Goal: Navigation & Orientation: Find specific page/section

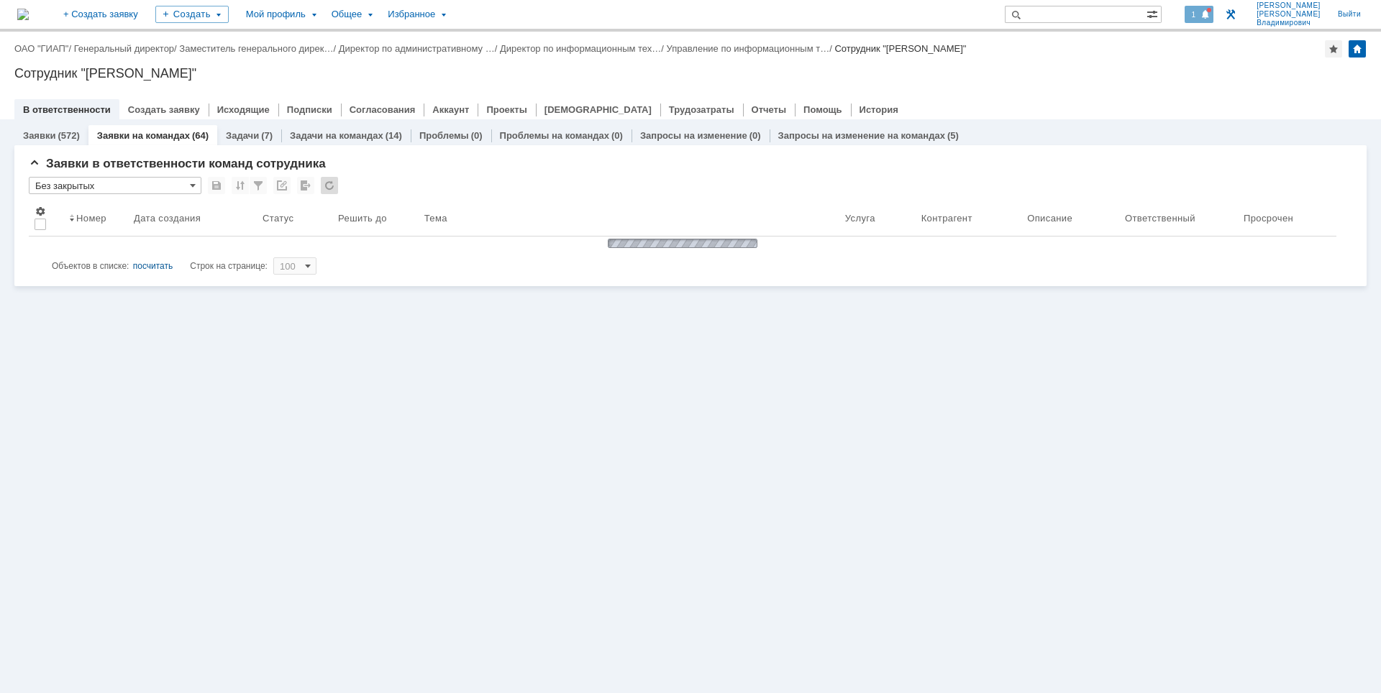
click at [1201, 14] on span "1" at bounding box center [1194, 14] width 13 height 10
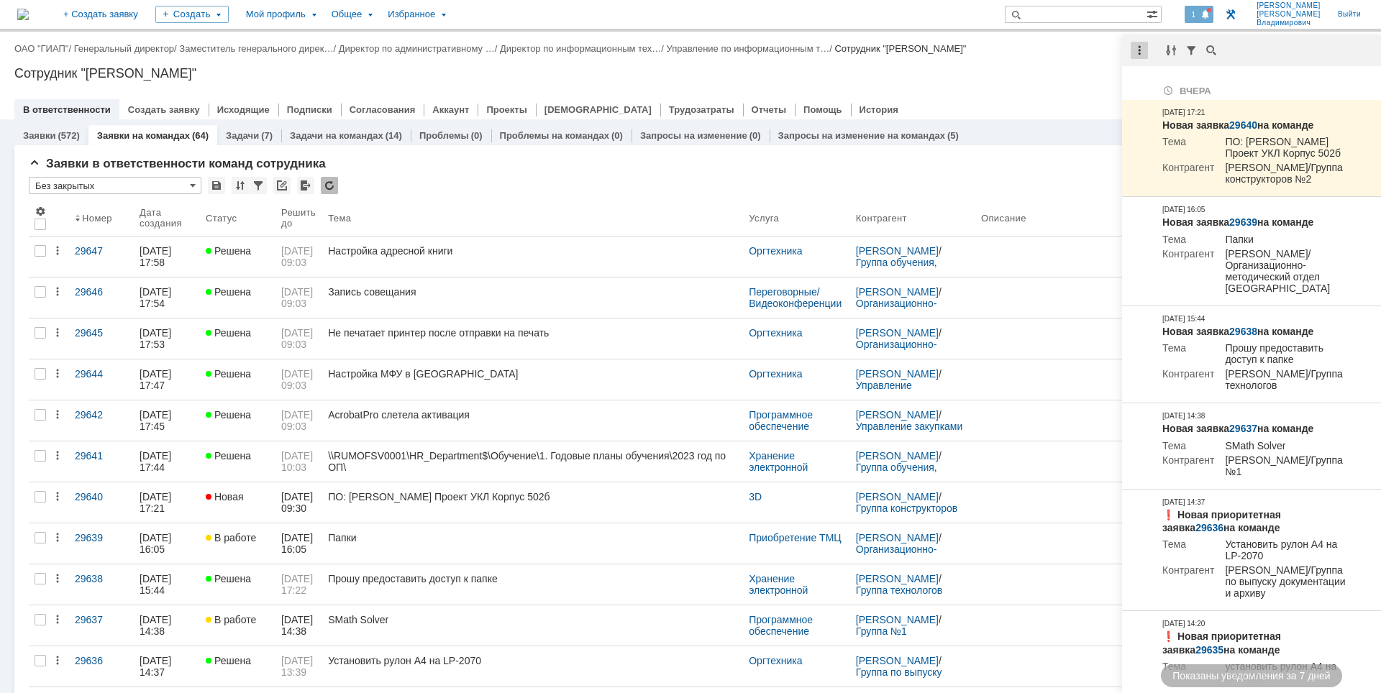
click at [1139, 52] on div at bounding box center [1139, 50] width 17 height 17
click at [1162, 91] on div "Отметить уведомления прочитанными" at bounding box center [1238, 87] width 193 height 10
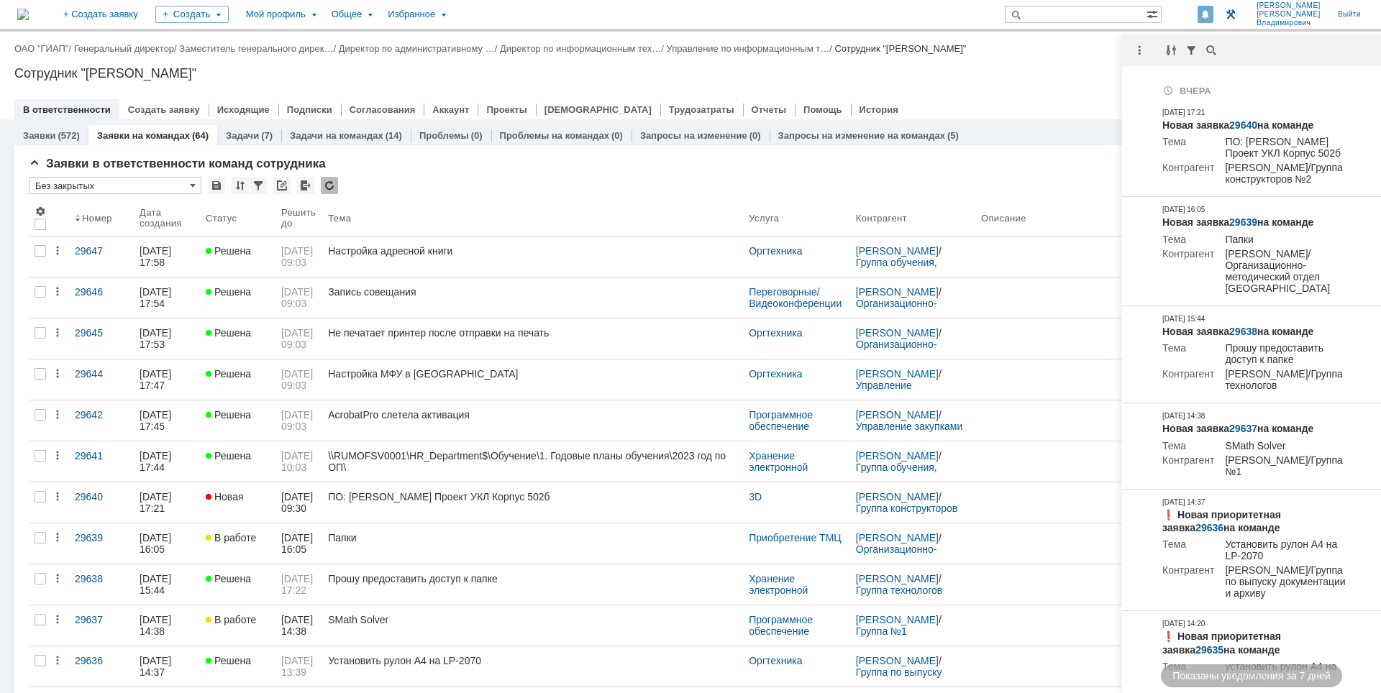
click at [1062, 76] on div "Сотрудник "[PERSON_NAME]"" at bounding box center [690, 73] width 1352 height 14
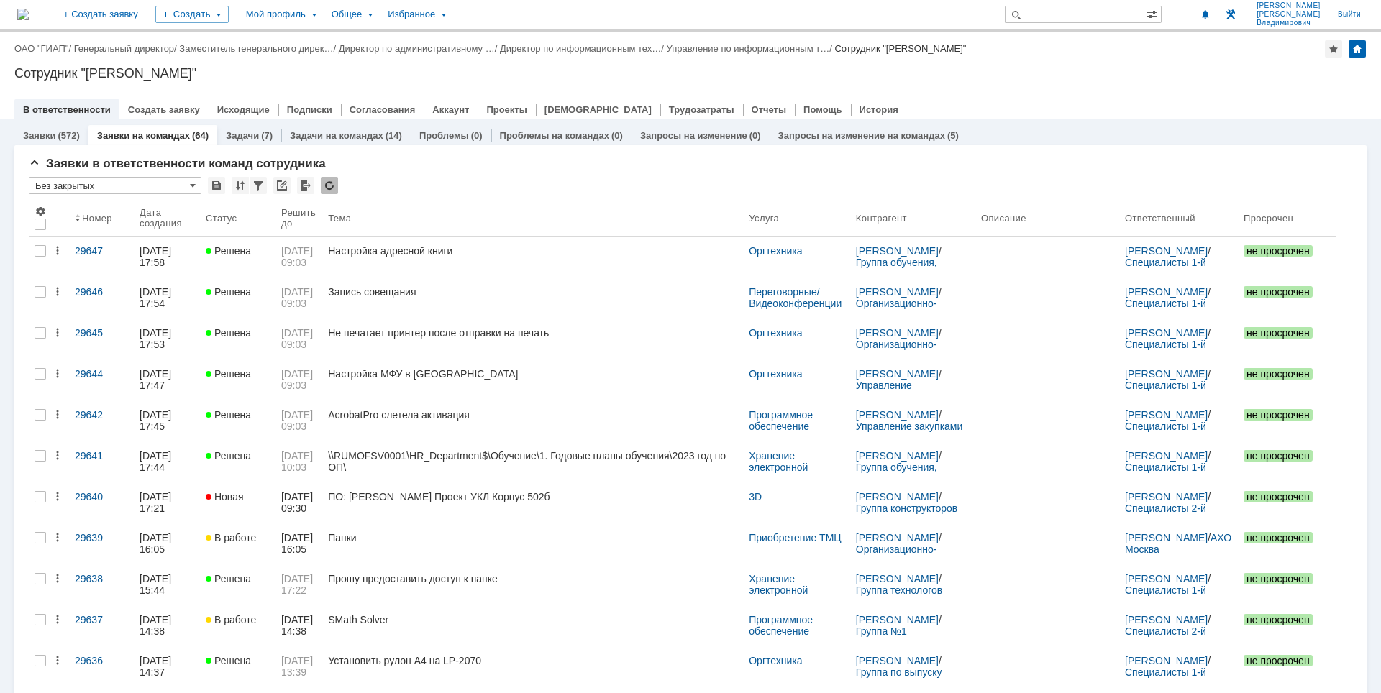
click at [1212, 78] on div "Сотрудник "[PERSON_NAME]"" at bounding box center [690, 73] width 1352 height 14
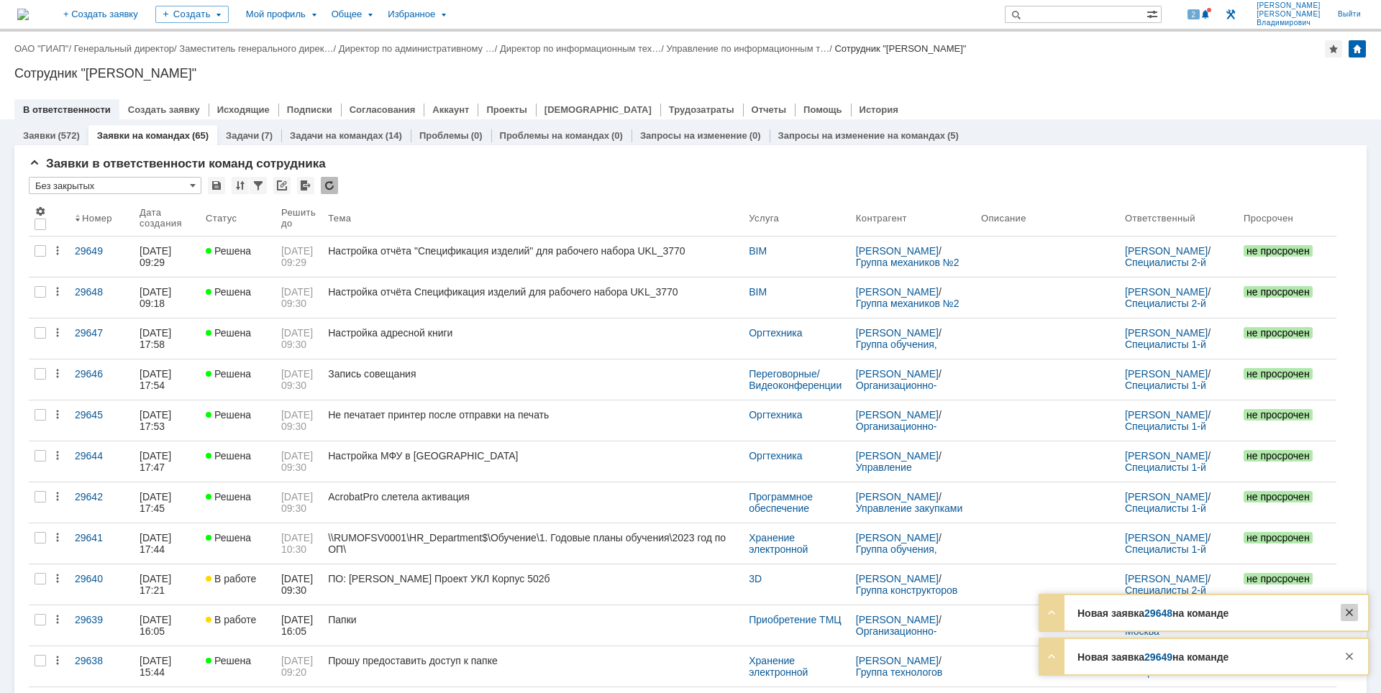
click at [1349, 612] on div at bounding box center [1349, 612] width 17 height 17
click at [1352, 658] on div at bounding box center [1349, 656] width 17 height 17
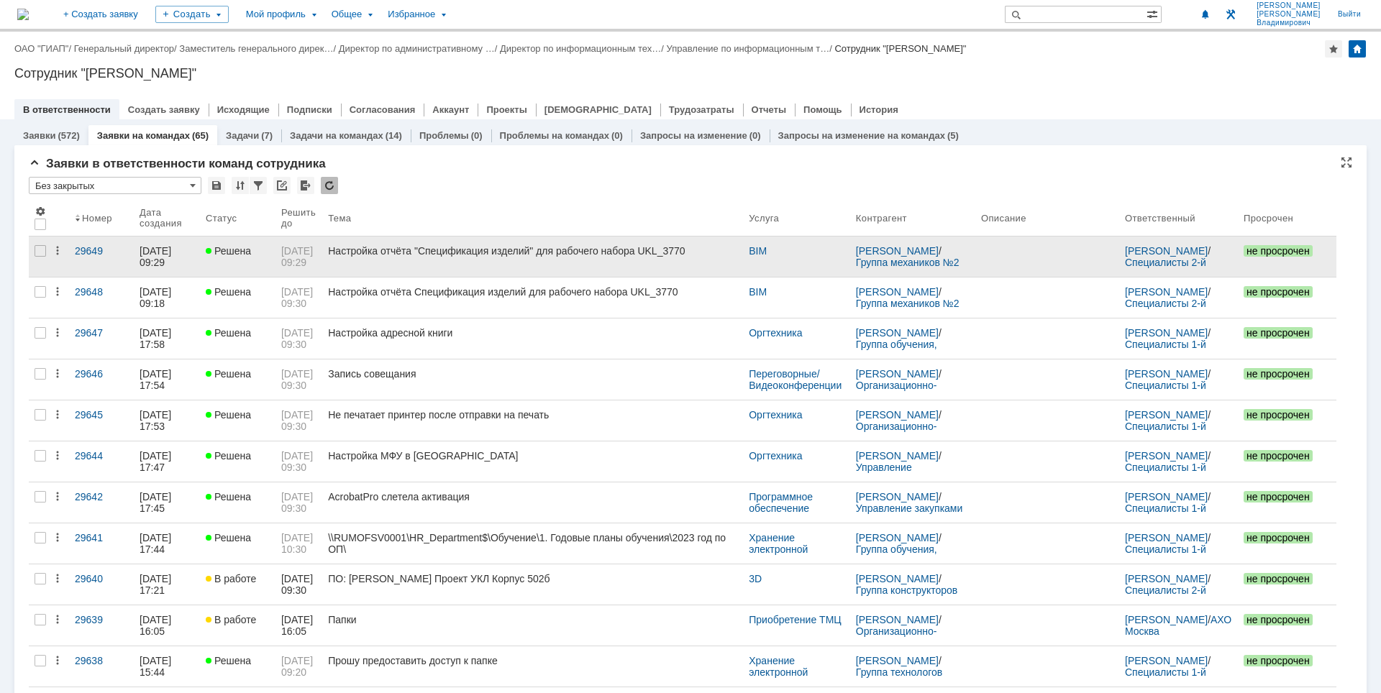
click at [499, 250] on div "Настройка отчёта "Спецификация изделий" для рабочего набора UKL_3770" at bounding box center [532, 251] width 409 height 12
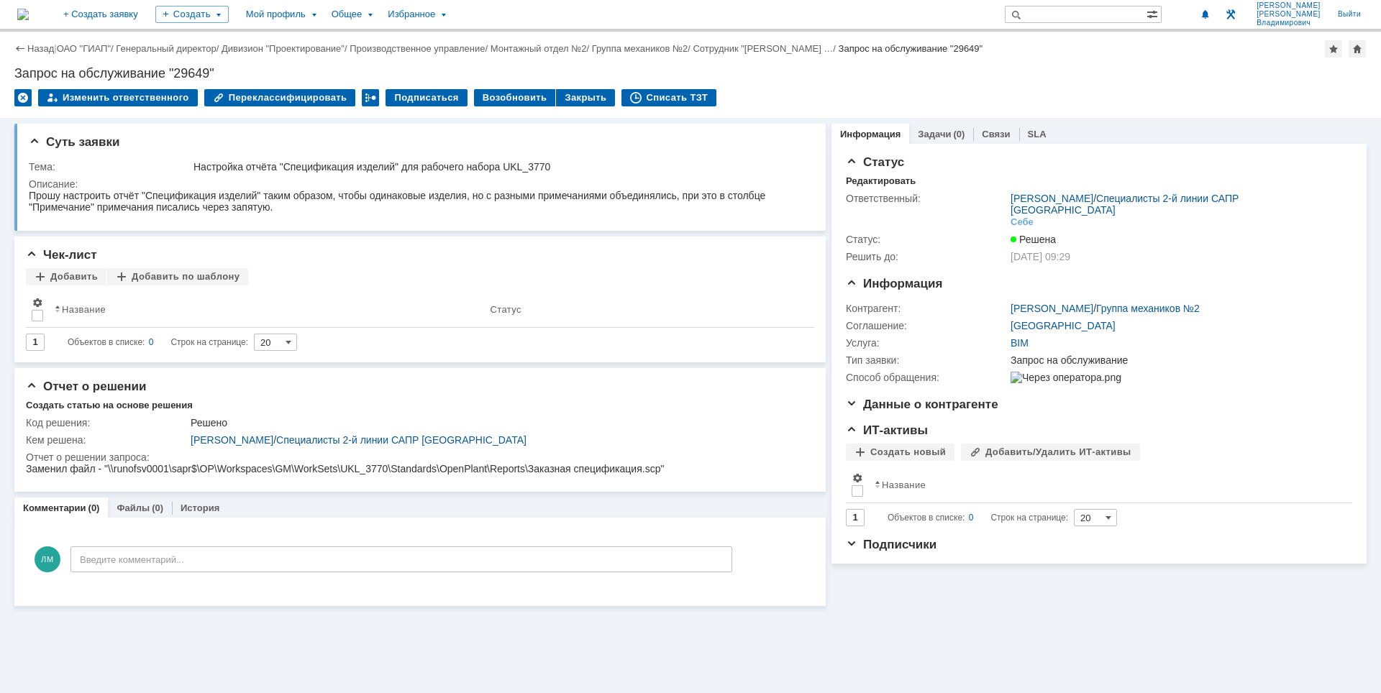
click at [29, 19] on img at bounding box center [23, 15] width 12 height 12
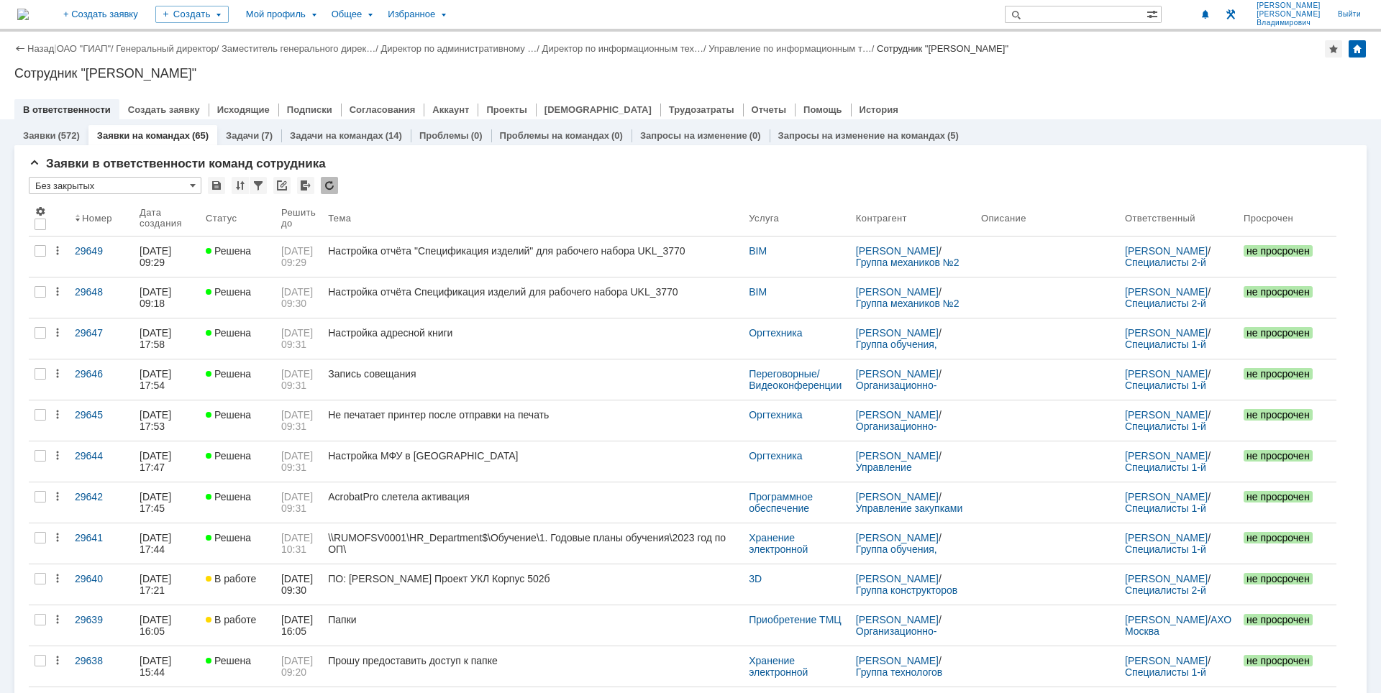
click at [1032, 60] on div "Назад | ОАО "ГИАП" / Генеральный директор / Заместитель генерального дирек… / Д…" at bounding box center [690, 76] width 1381 height 88
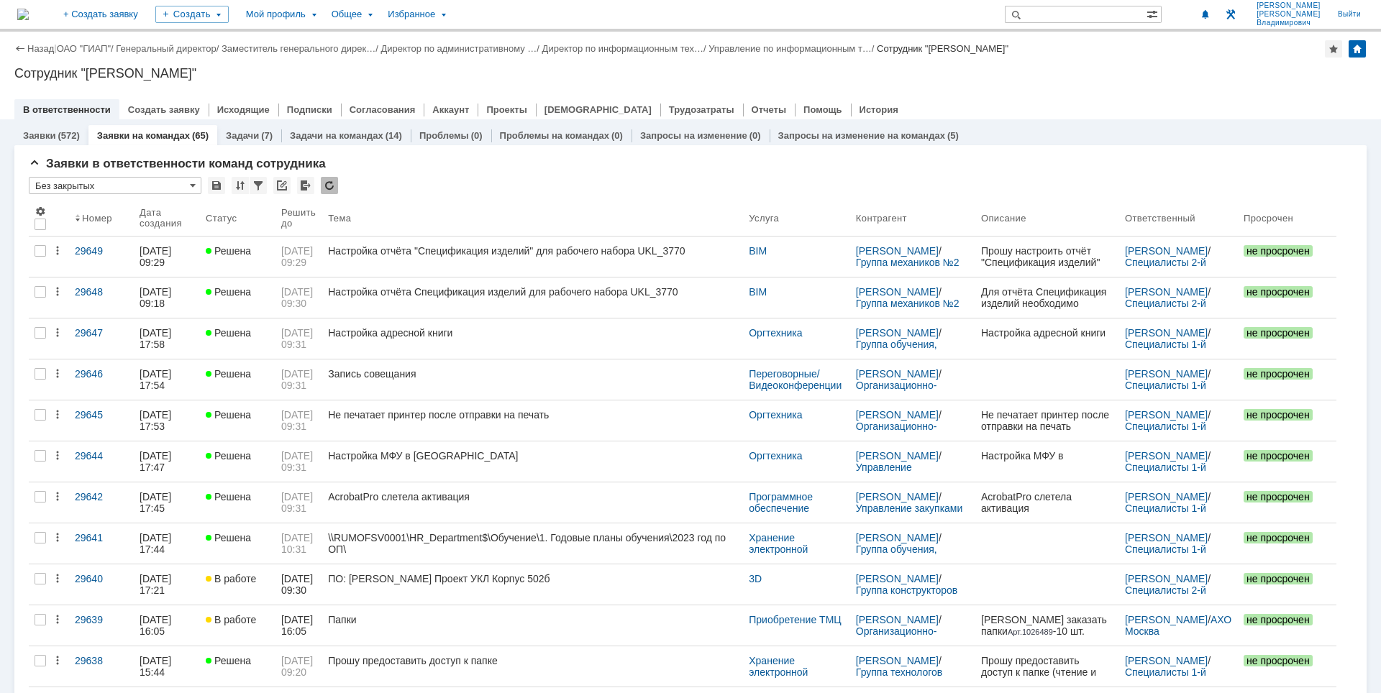
click at [1119, 27] on div "На домашнюю + Создать заявку Создать Мой профиль Общее Избранное [PERSON_NAME]" at bounding box center [690, 16] width 1381 height 32
click at [1125, 73] on div "Сотрудник "[PERSON_NAME]"" at bounding box center [690, 73] width 1352 height 14
click at [1016, 76] on div "Сотрудник "[PERSON_NAME]"" at bounding box center [690, 73] width 1352 height 14
click at [955, 74] on div "Сотрудник "[PERSON_NAME]"" at bounding box center [690, 73] width 1352 height 14
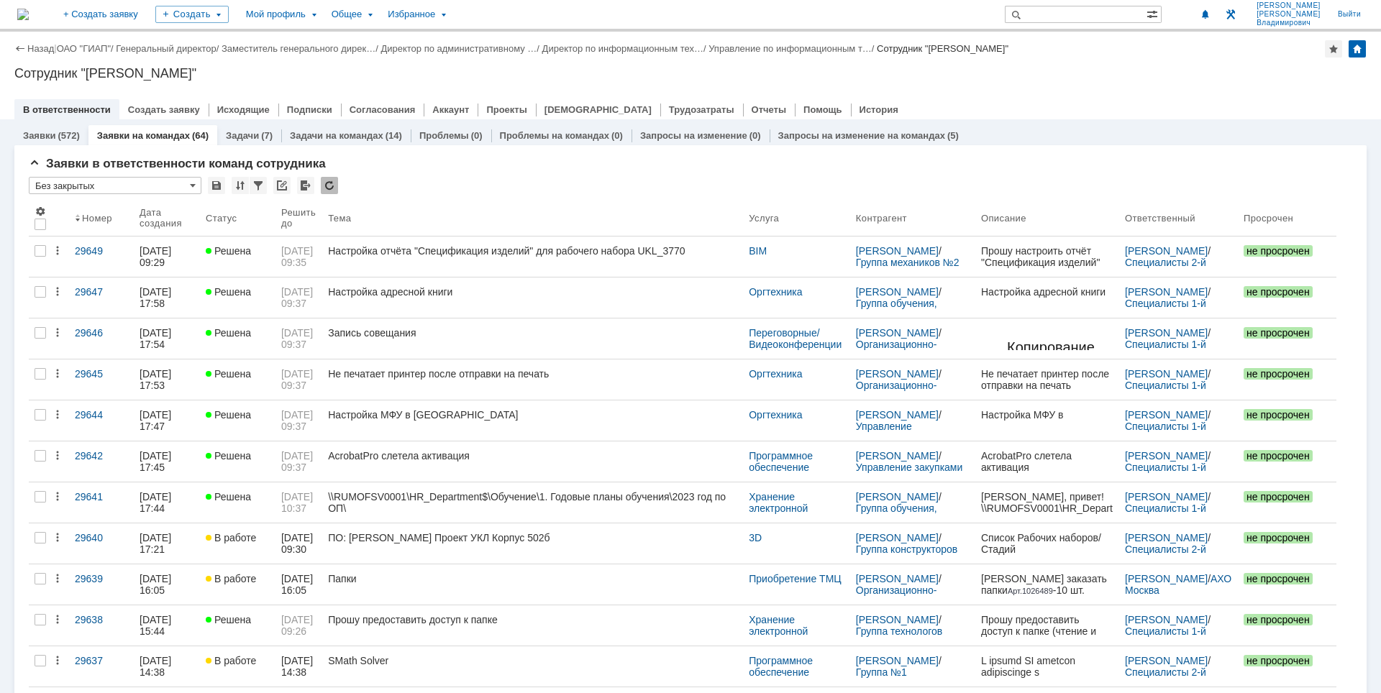
drag, startPoint x: 1048, startPoint y: 113, endPoint x: 1033, endPoint y: 99, distance: 20.4
click at [1044, 111] on div "В ответственности Создать заявку Исходящие Подписки Согласования Аккаунт Проект…" at bounding box center [690, 109] width 1352 height 20
click at [1133, 67] on div "Сотрудник "[PERSON_NAME]"" at bounding box center [690, 73] width 1352 height 14
click at [978, 86] on div "Назад | ОАО "ГИАП" / Генеральный директор / Заместитель генерального дирек… / Д…" at bounding box center [690, 76] width 1381 height 88
drag, startPoint x: 737, startPoint y: 72, endPoint x: 787, endPoint y: 71, distance: 50.4
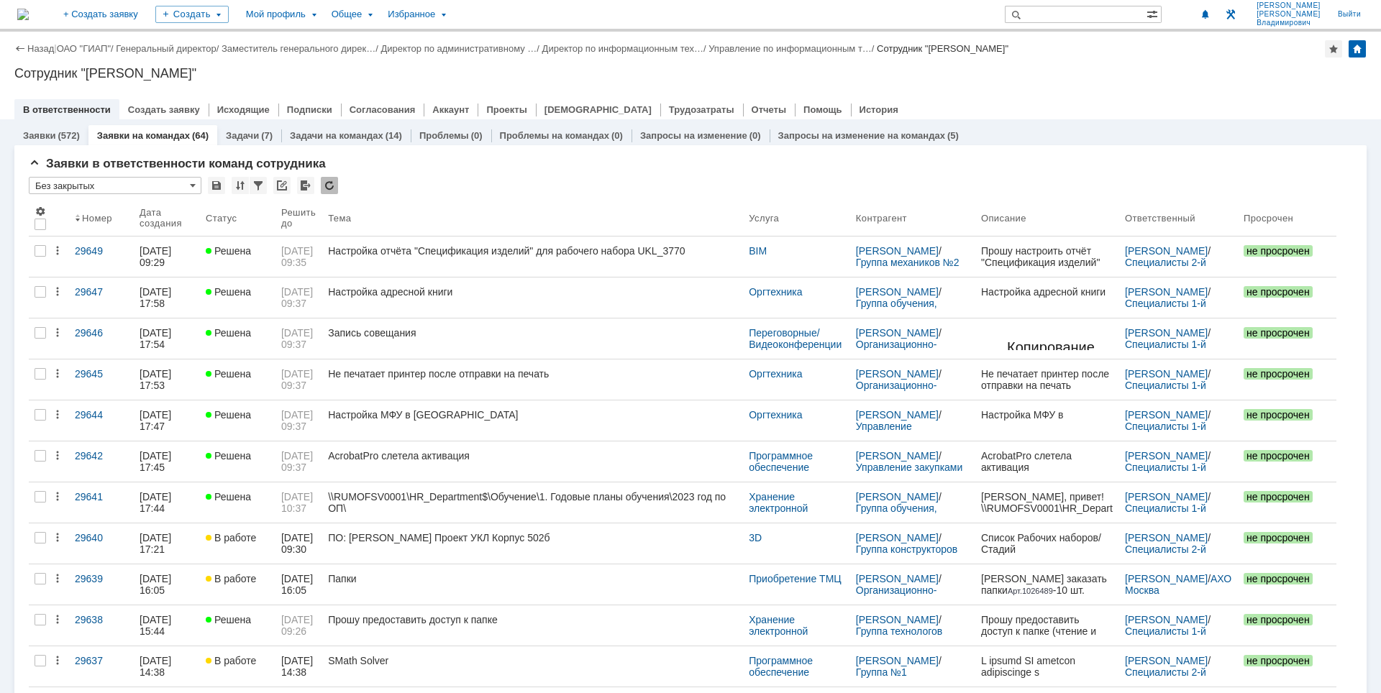
click at [741, 72] on div "Сотрудник "[PERSON_NAME]"" at bounding box center [690, 73] width 1352 height 14
click at [1138, 83] on div "Назад | ОАО "ГИАП" / Генеральный директор / Заместитель генерального дирек… / Д…" at bounding box center [690, 76] width 1381 height 88
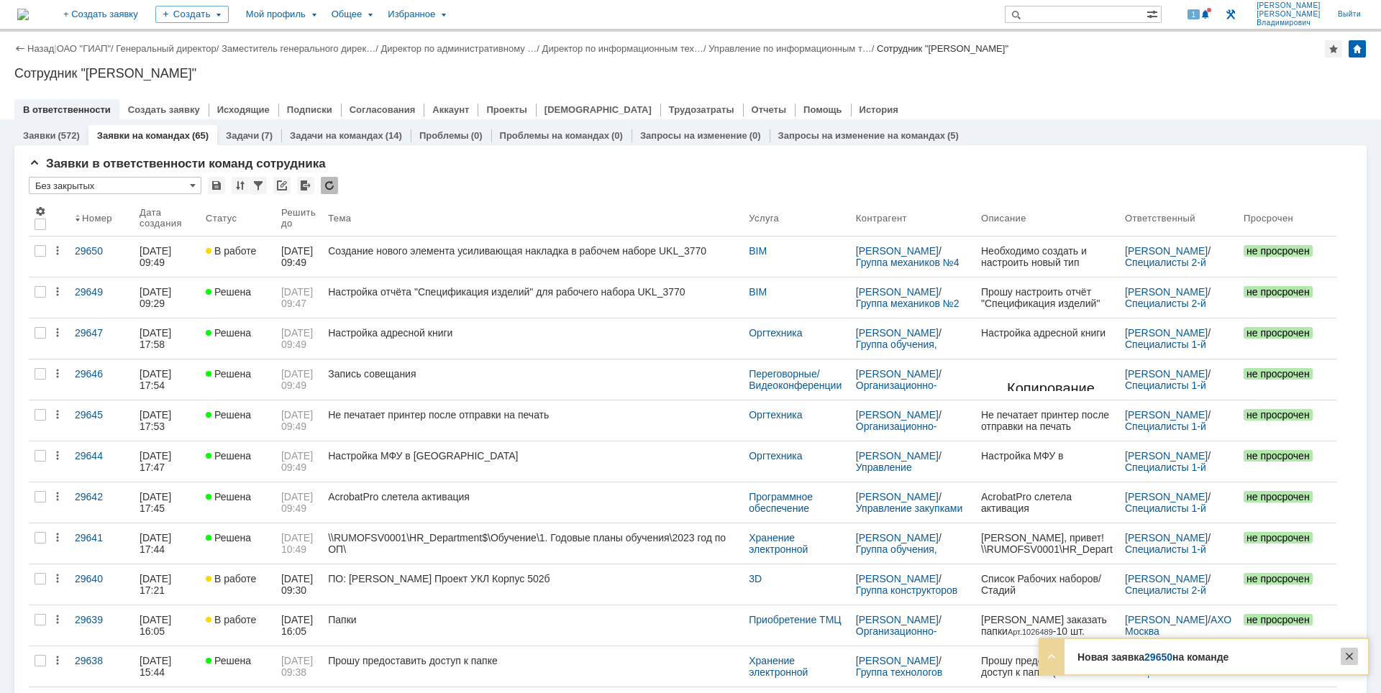
click at [1355, 655] on div at bounding box center [1349, 656] width 17 height 17
click at [1206, 40] on div "Назад | ОАО "ГИАП" / Генеральный директор / Заместитель генерального дирек… / Д…" at bounding box center [690, 48] width 1352 height 17
